Goal: Task Accomplishment & Management: Manage account settings

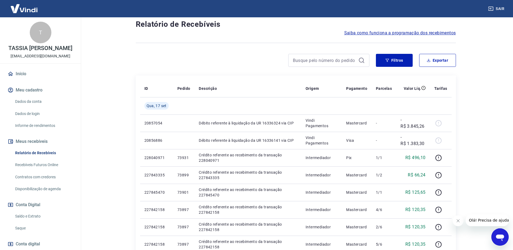
scroll to position [27, 0]
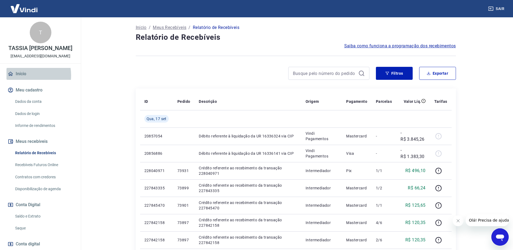
click at [25, 80] on link "Início" at bounding box center [40, 74] width 68 height 12
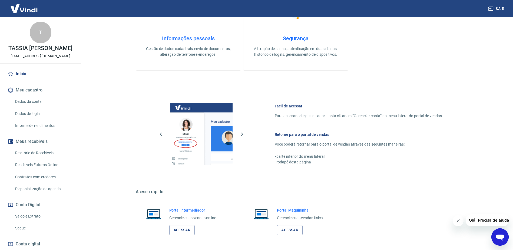
scroll to position [172, 0]
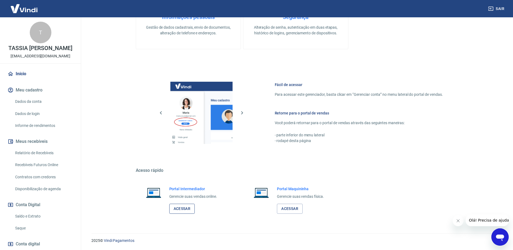
click at [184, 208] on link "Acessar" at bounding box center [182, 209] width 26 height 10
